Goal: Information Seeking & Learning: Check status

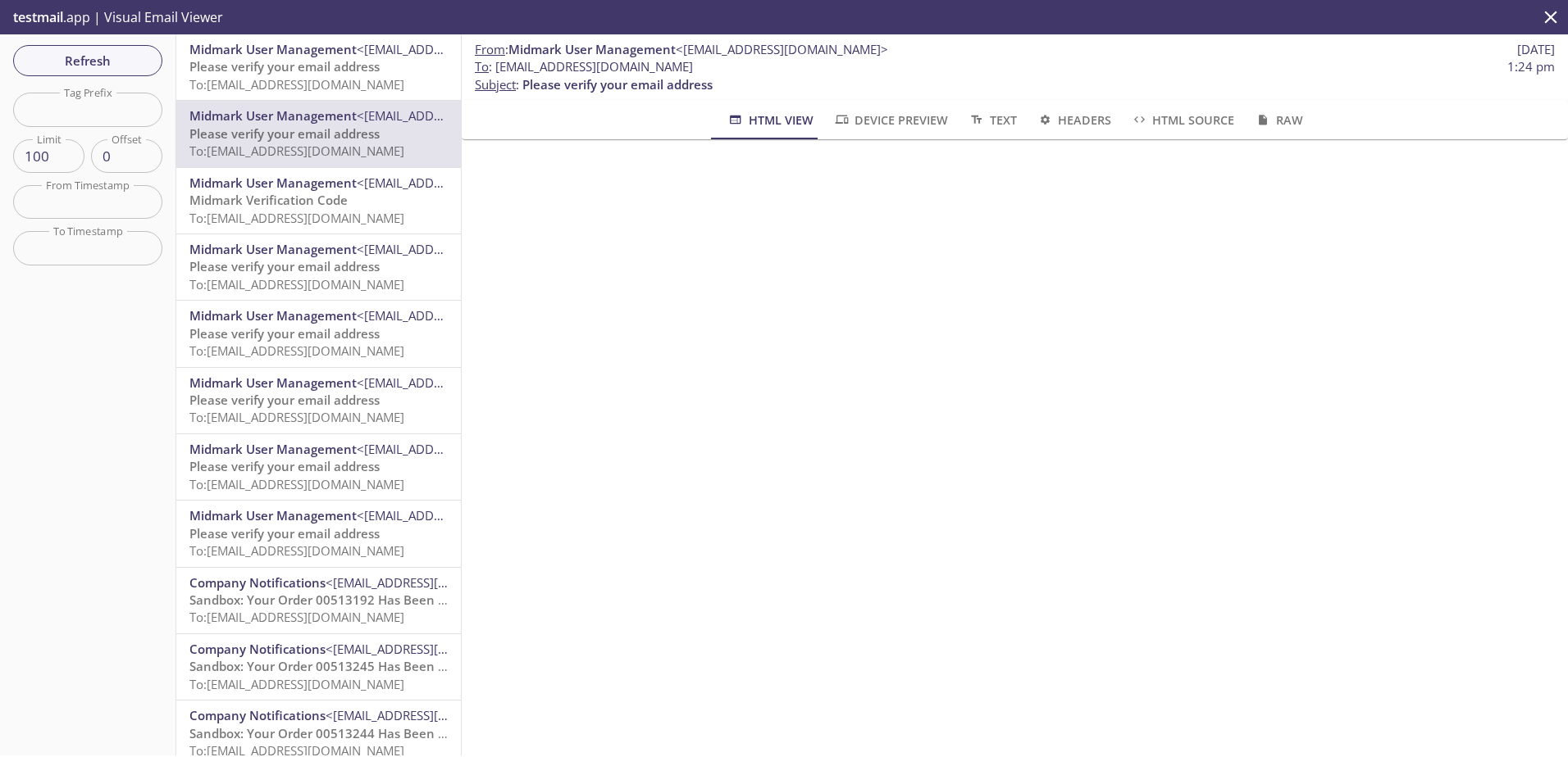
click at [283, 83] on span "To: ecommerce.banditheeler@inbox.testmail.app" at bounding box center [297, 83] width 215 height 16
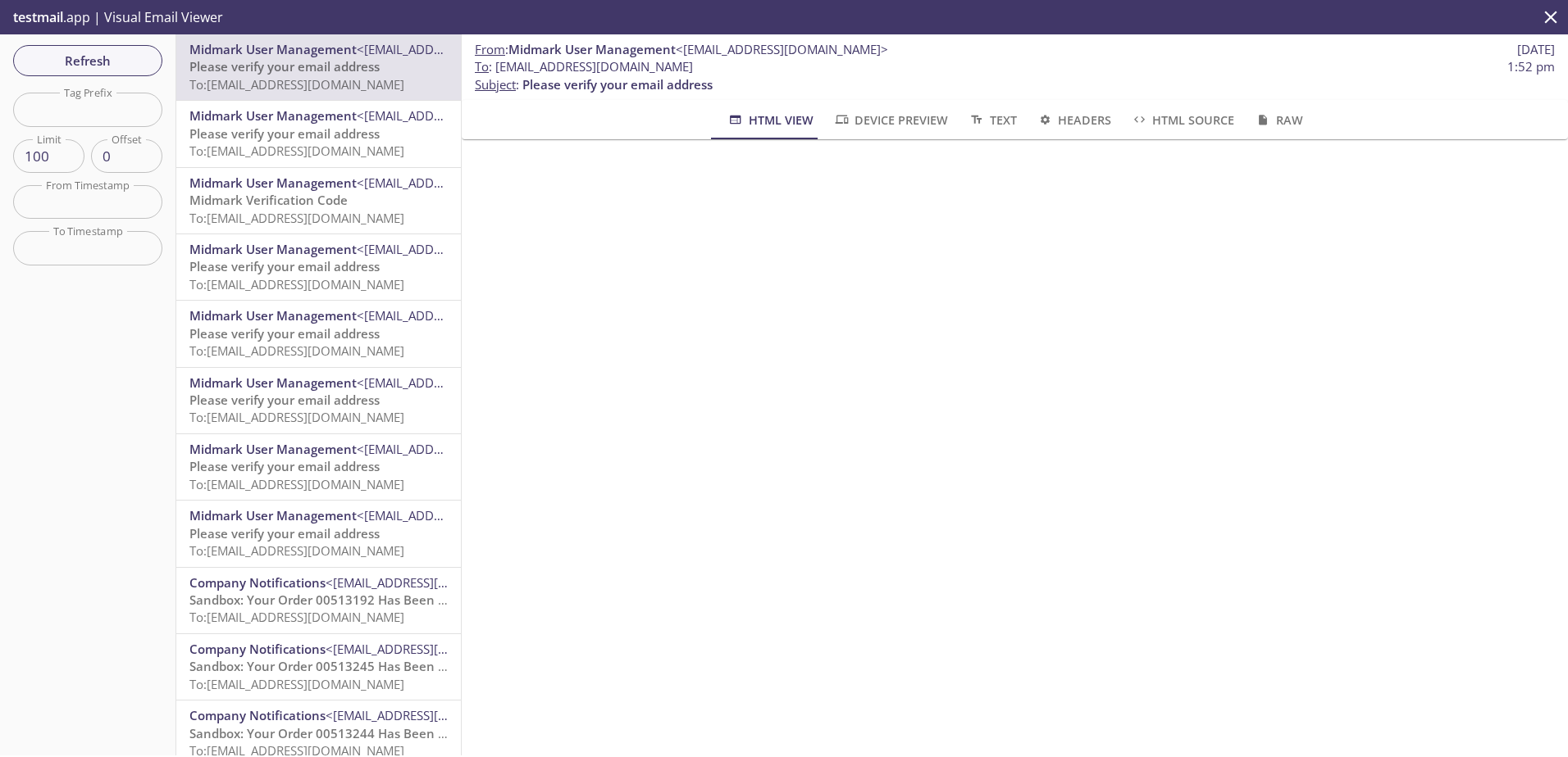
click at [299, 152] on span "To: ecommerce.testtester@inbox.testmail.app" at bounding box center [297, 150] width 215 height 16
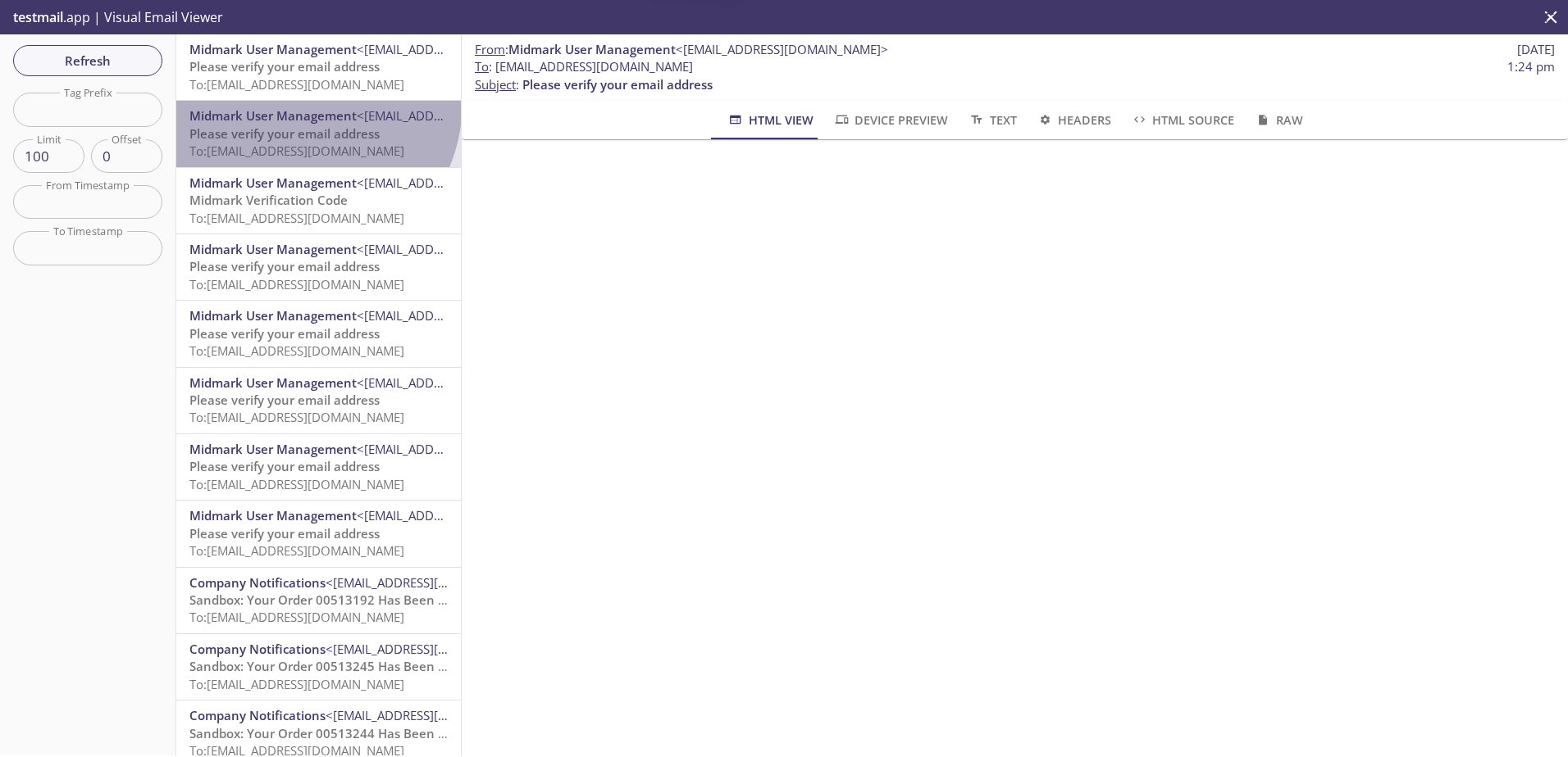
click at [291, 100] on div "Midmark User Management <registration_donotreply@midmark.com> Please verify you…" at bounding box center [318, 133] width 284 height 66
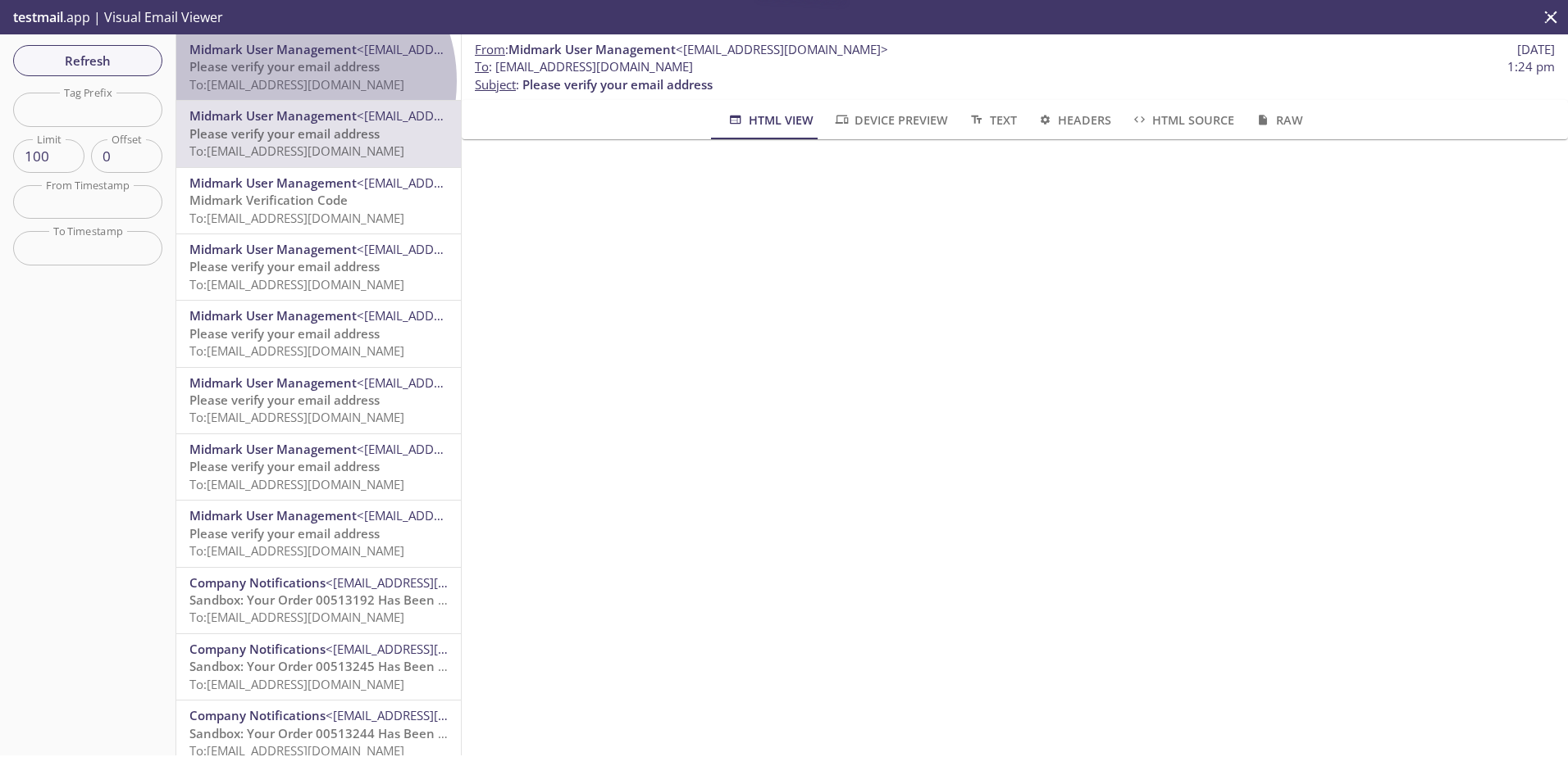
click at [296, 82] on span "To: ecommerce.banditheeler@inbox.testmail.app" at bounding box center [297, 83] width 215 height 16
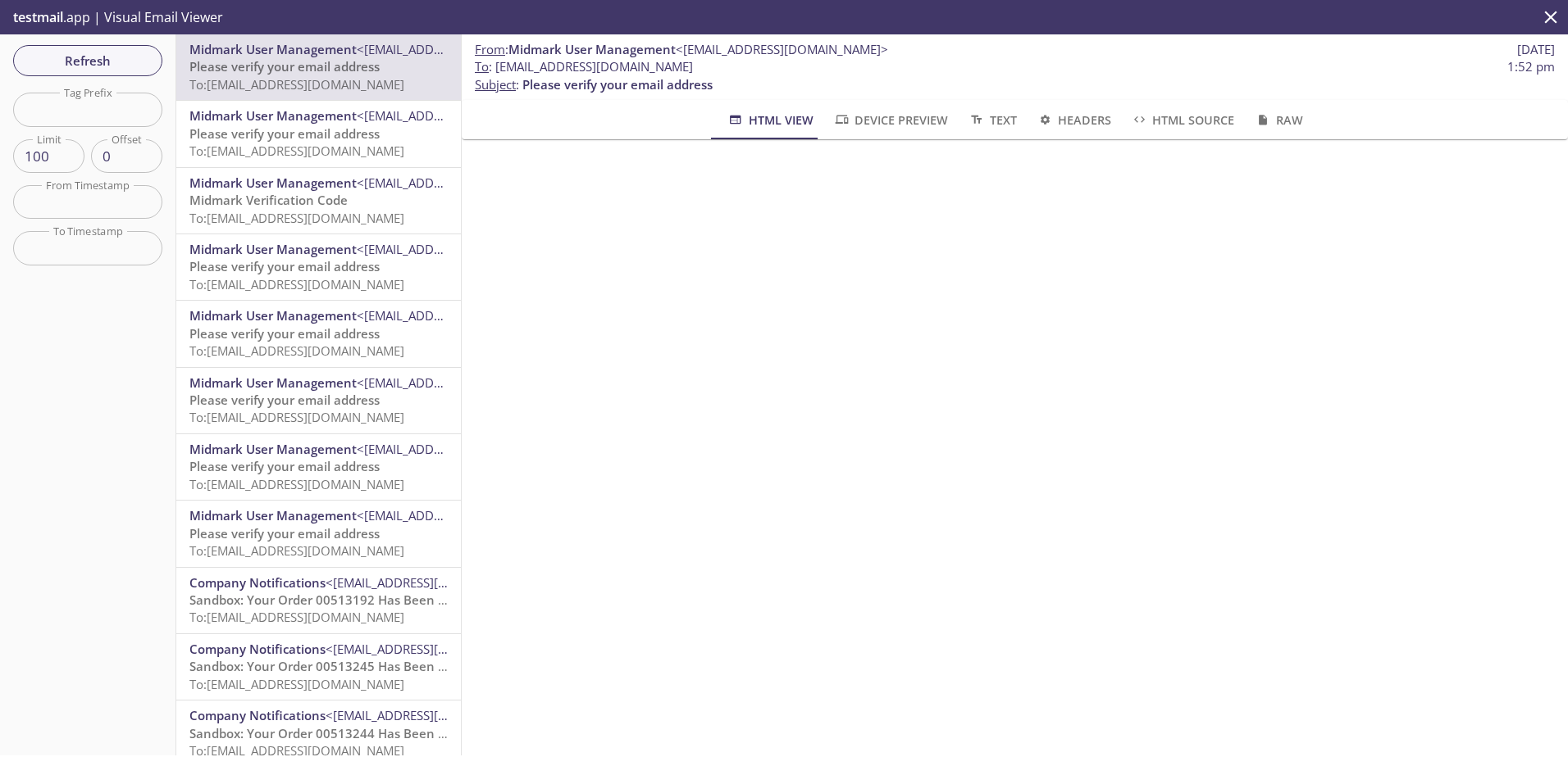
click at [95, 60] on span "Refresh" at bounding box center [87, 60] width 123 height 22
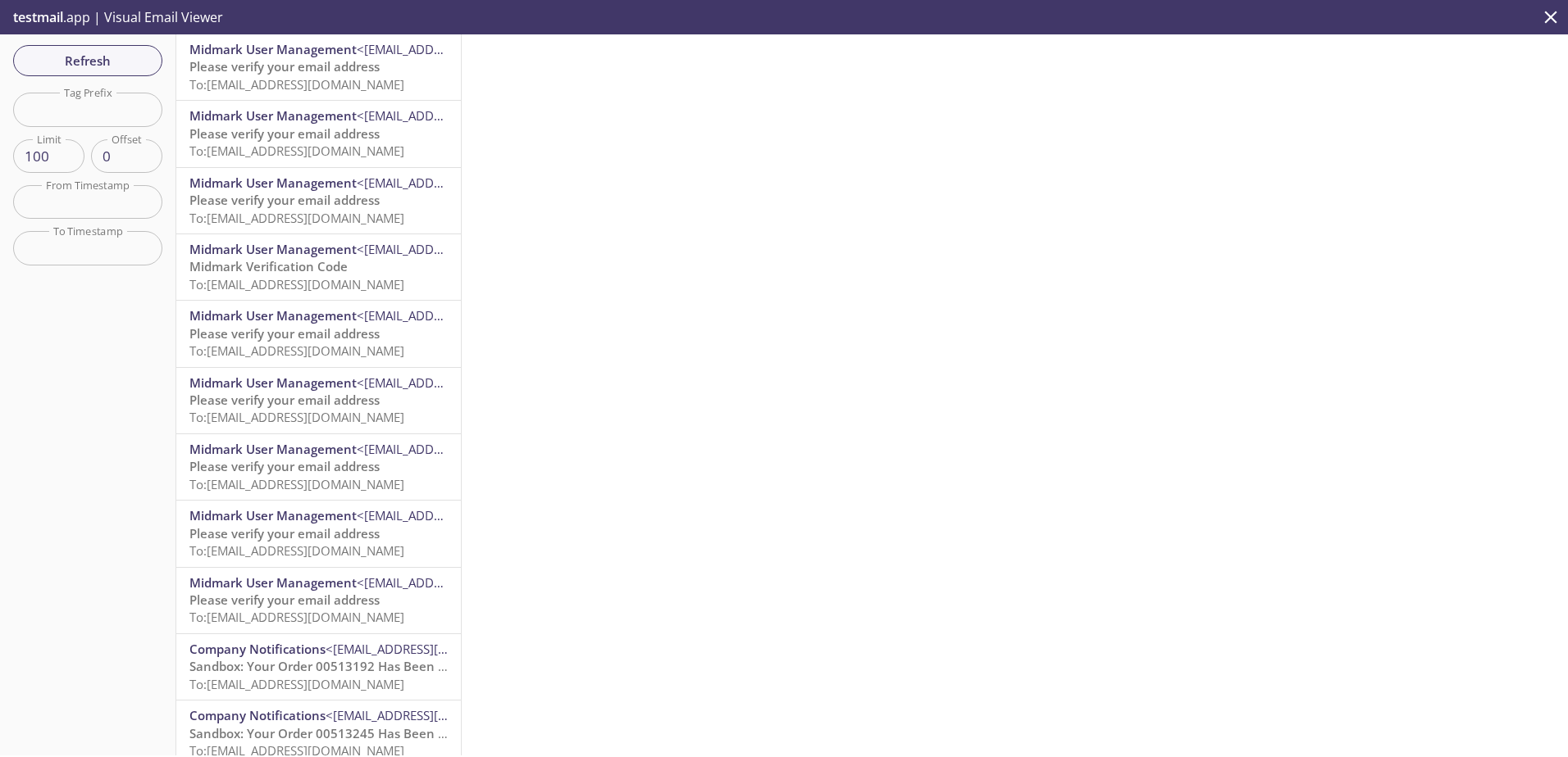
click at [296, 68] on span "Please verify your email address" at bounding box center [284, 66] width 190 height 16
